Goal: Task Accomplishment & Management: Use online tool/utility

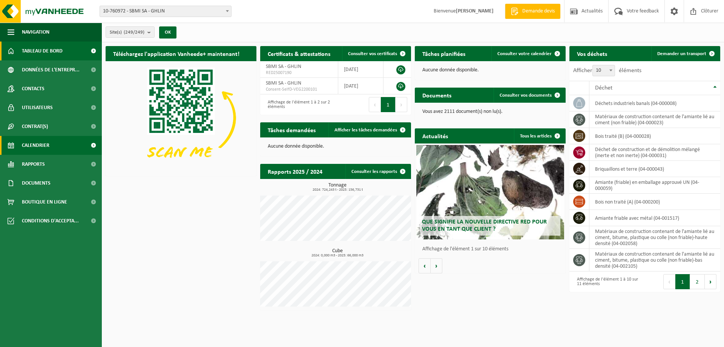
click at [34, 143] on span "Calendrier" at bounding box center [36, 145] width 28 height 19
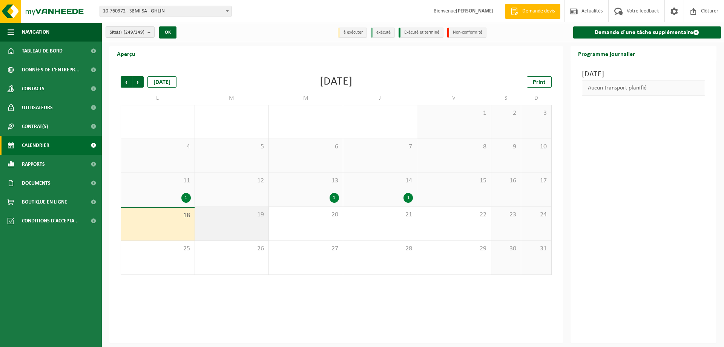
click at [241, 228] on div "19" at bounding box center [232, 224] width 74 height 34
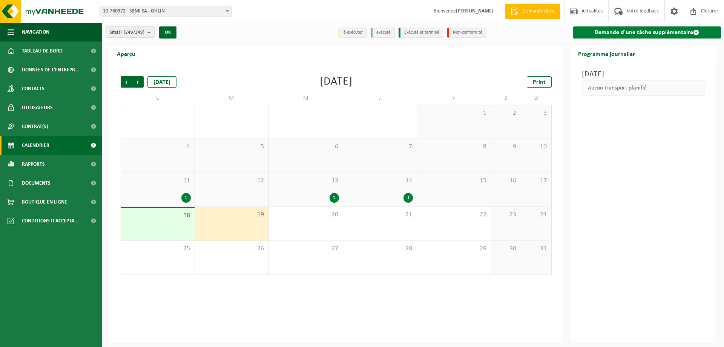
click at [625, 30] on link "Demande d'une tâche supplémentaire" at bounding box center [647, 32] width 148 height 12
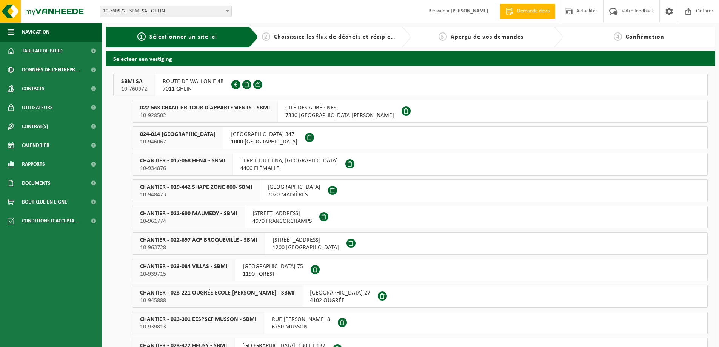
click at [190, 84] on span "ROUTE DE WALLONIE 4B" at bounding box center [193, 82] width 61 height 8
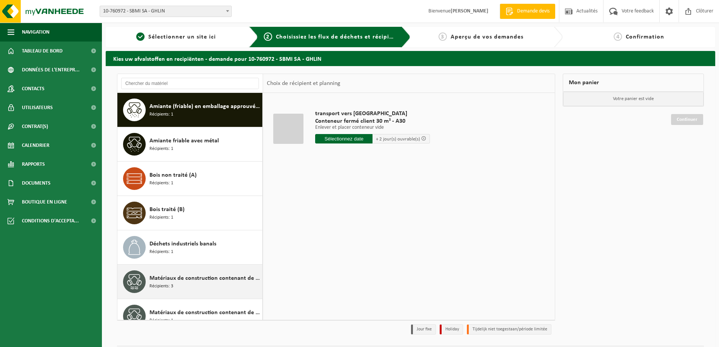
scroll to position [13, 0]
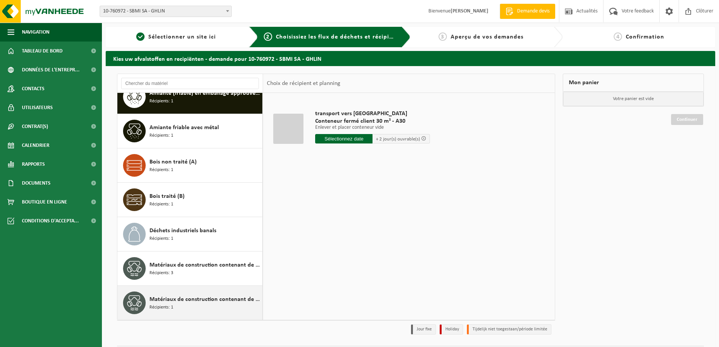
click at [206, 304] on div "Matériaux de construction contenant de l'amiante lié au ciment, bitume, plastiq…" at bounding box center [204, 302] width 111 height 23
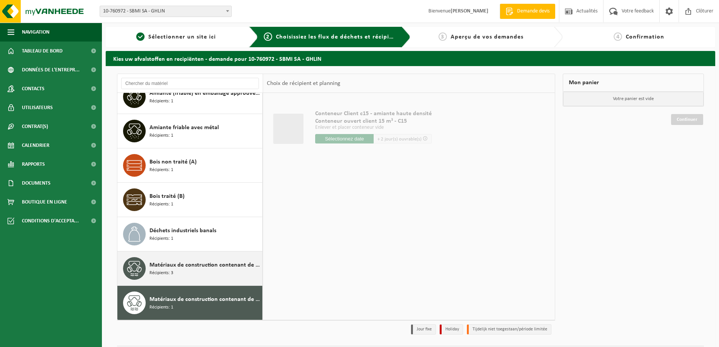
click at [206, 284] on div "Matériaux de construction contenant de l'amiante lié au ciment (non friable) Ré…" at bounding box center [189, 268] width 145 height 34
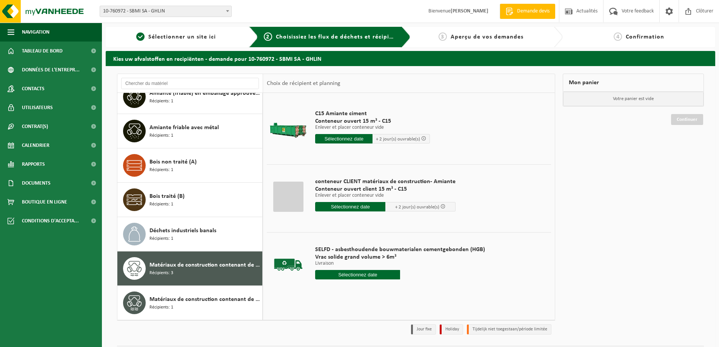
click at [382, 272] on input "text" at bounding box center [357, 274] width 85 height 9
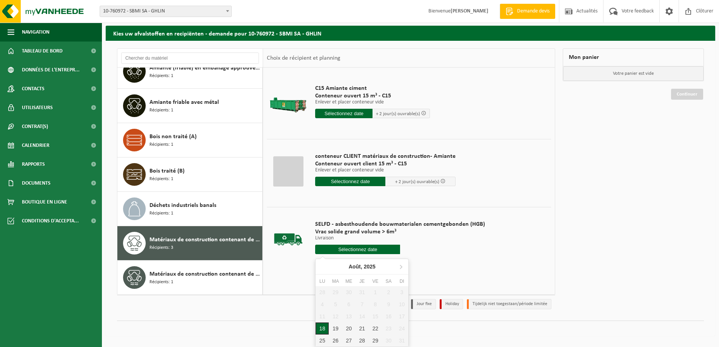
click at [328, 330] on div "18" at bounding box center [321, 328] width 13 height 12
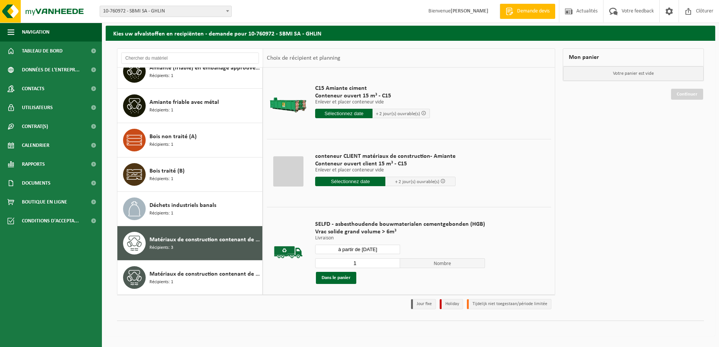
scroll to position [22, 0]
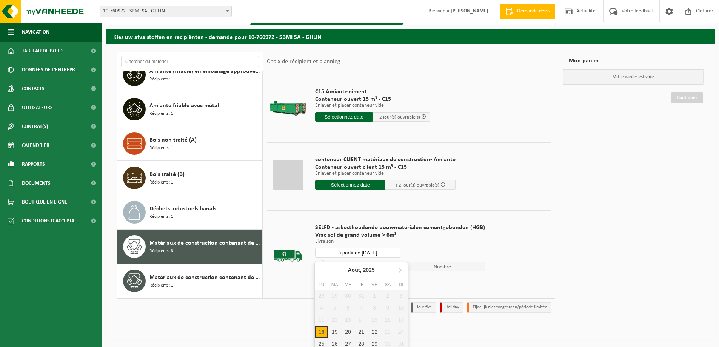
click at [364, 253] on input "à partir de 2025-08-18" at bounding box center [357, 252] width 85 height 9
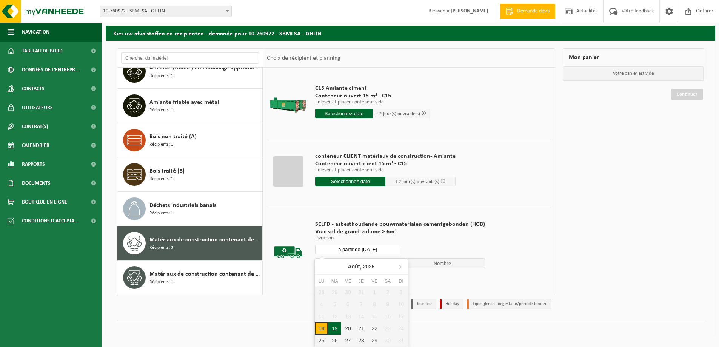
click at [332, 331] on div "19" at bounding box center [334, 328] width 13 height 12
type input "à partir de 2025-08-19"
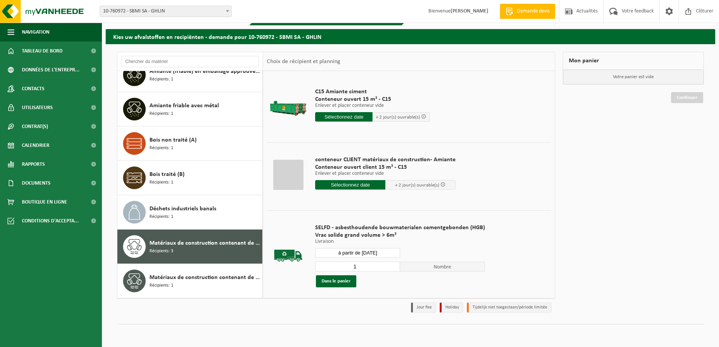
scroll to position [26, 0]
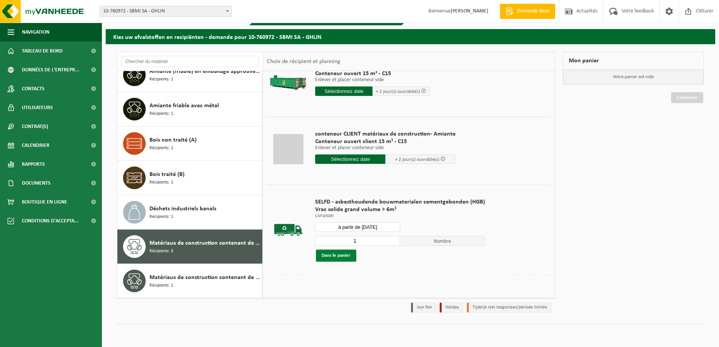
click at [346, 256] on button "Dans le panier" at bounding box center [336, 255] width 40 height 12
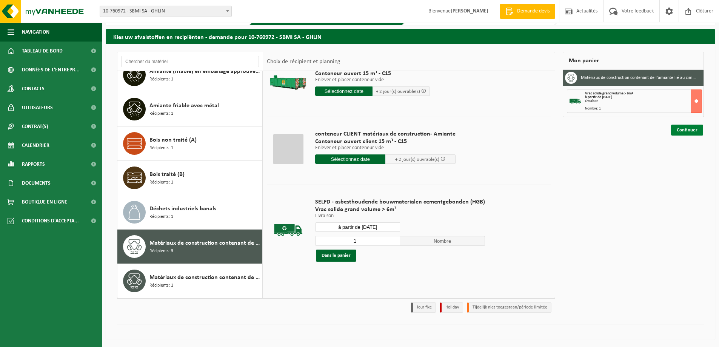
click at [679, 126] on link "Continuer" at bounding box center [687, 129] width 32 height 11
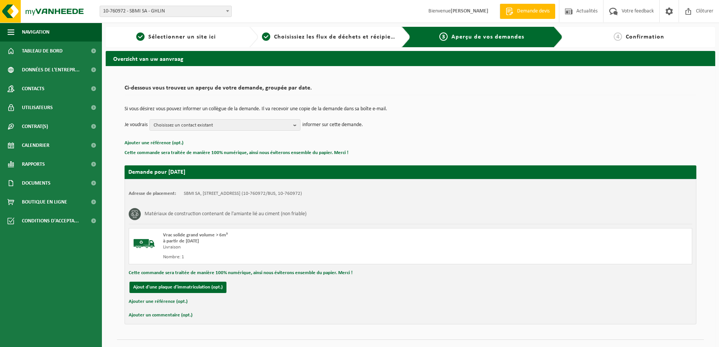
scroll to position [15, 0]
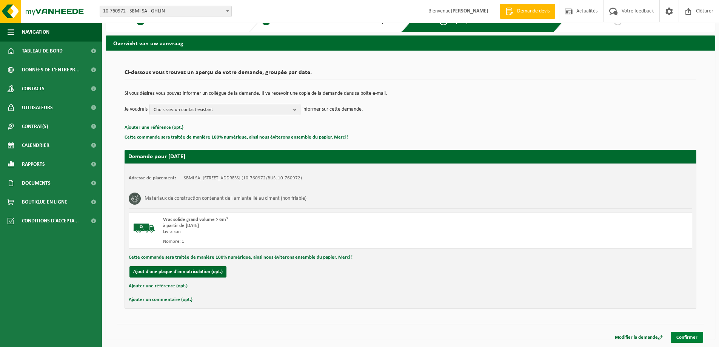
click at [681, 333] on link "Confirmer" at bounding box center [686, 337] width 32 height 11
